Goal: Information Seeking & Learning: Learn about a topic

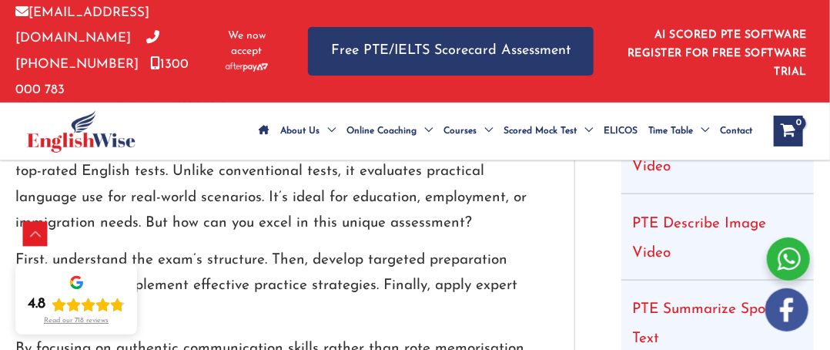
scroll to position [606, 0]
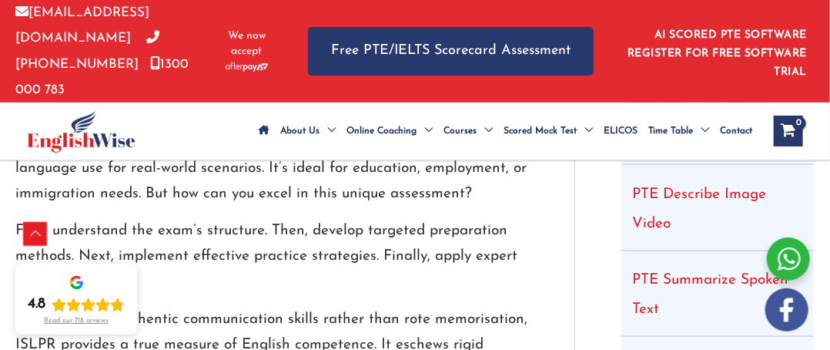
click at [28, 235] on div "Scroll to Top" at bounding box center [35, 234] width 25 height 25
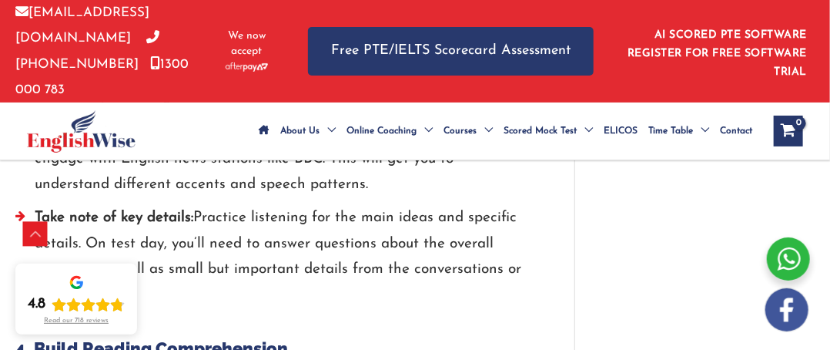
scroll to position [2999, 0]
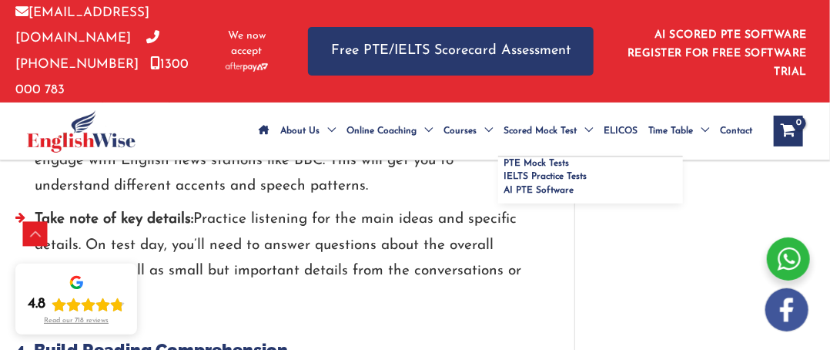
click at [589, 104] on span "Menu Toggle" at bounding box center [585, 131] width 16 height 54
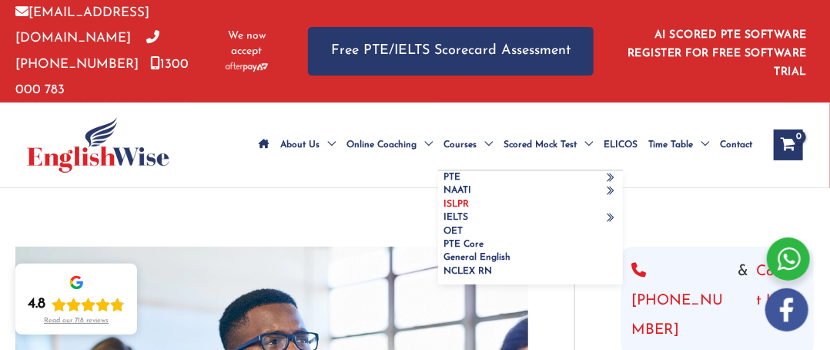
click at [470, 198] on link "ISLPR" at bounding box center [530, 204] width 185 height 13
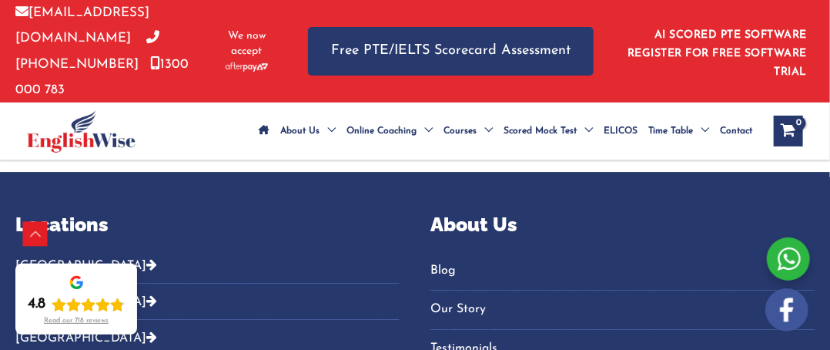
scroll to position [5933, 0]
